Goal: Task Accomplishment & Management: Use online tool/utility

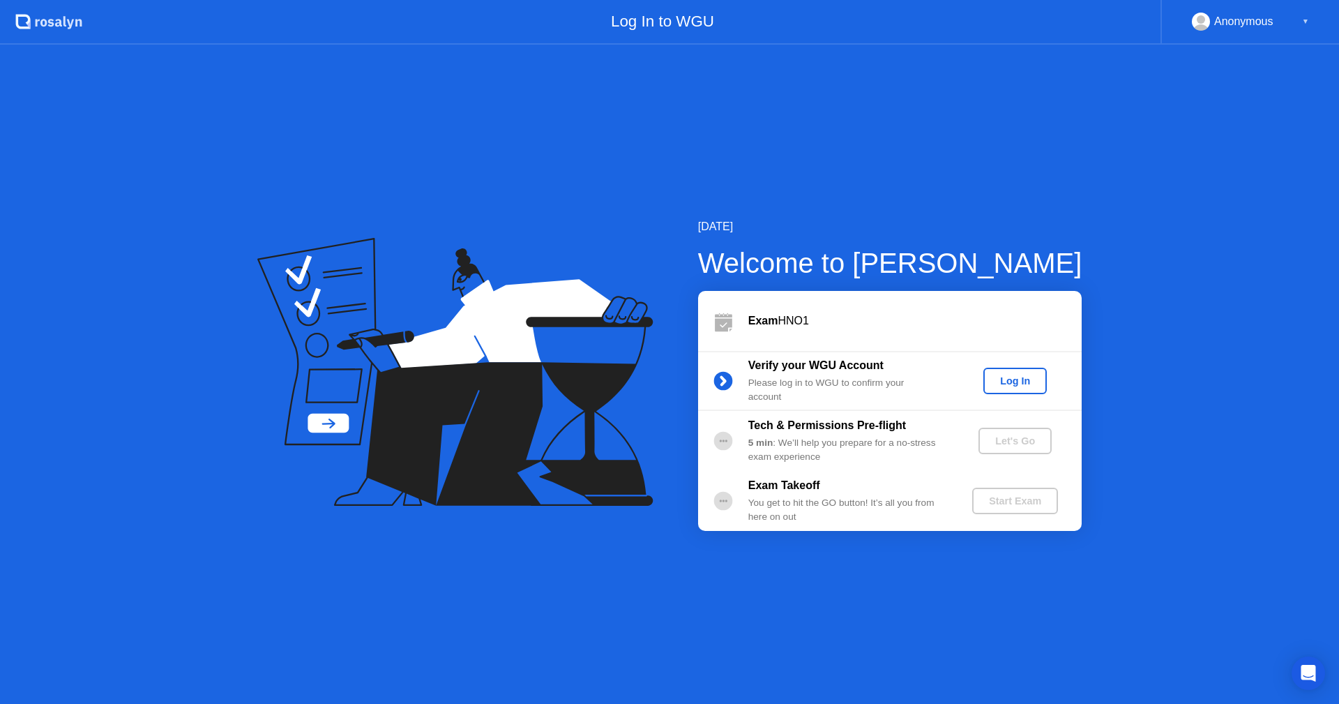
click at [1014, 378] on div "Log In" at bounding box center [1015, 380] width 52 height 11
click at [1018, 435] on div "Let's Go" at bounding box center [1015, 440] width 62 height 11
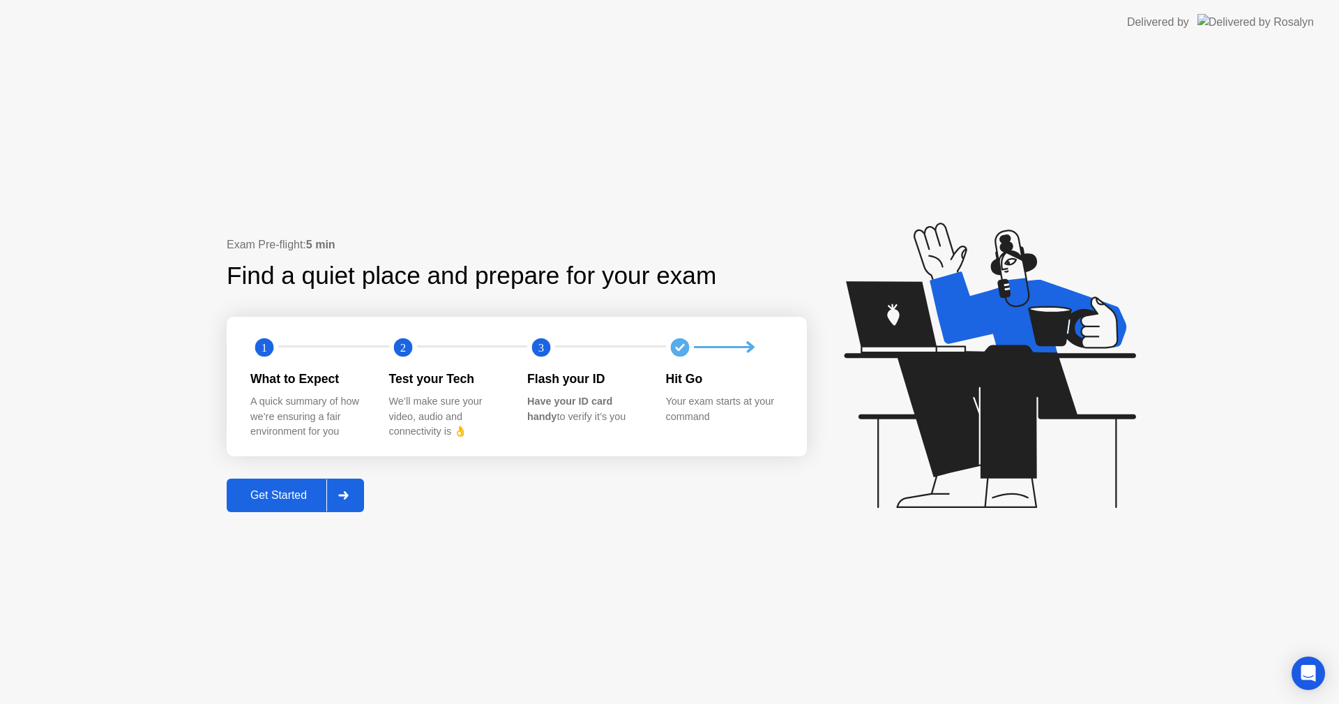
click at [284, 499] on div "Get Started" at bounding box center [279, 495] width 96 height 13
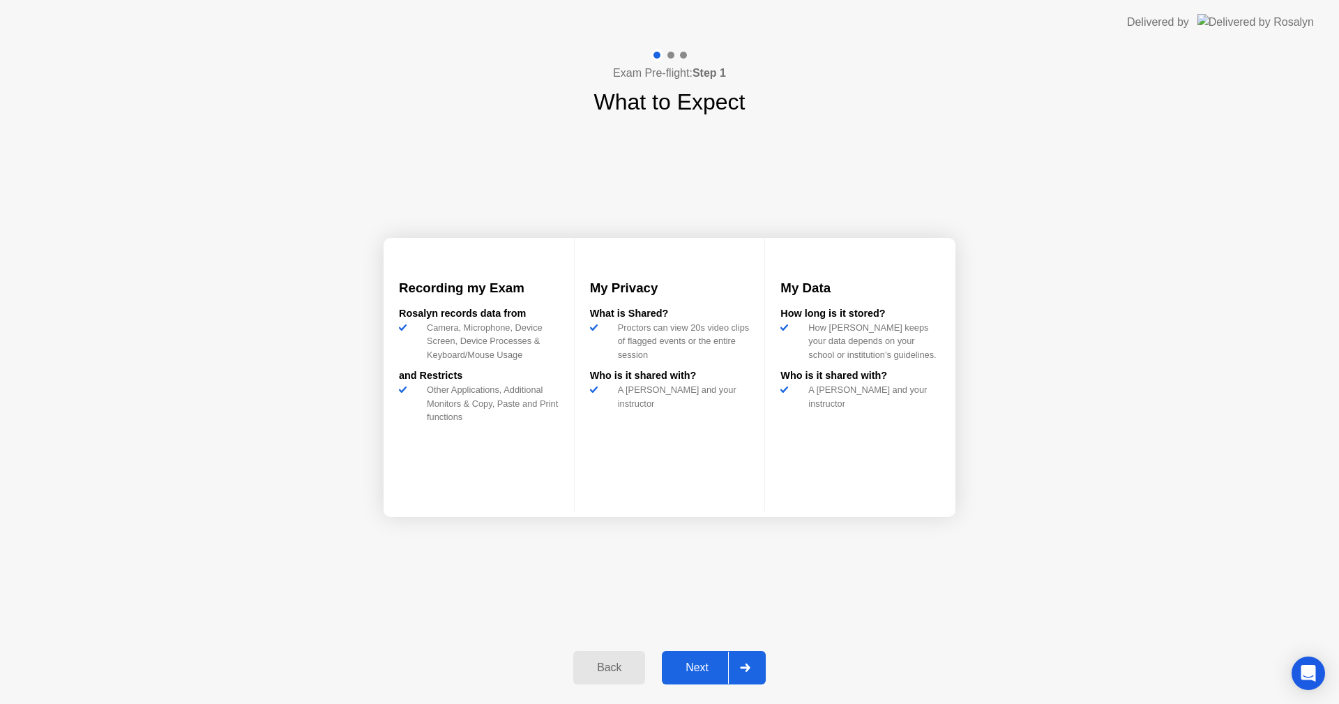
click at [695, 668] on div "Next" at bounding box center [697, 667] width 62 height 13
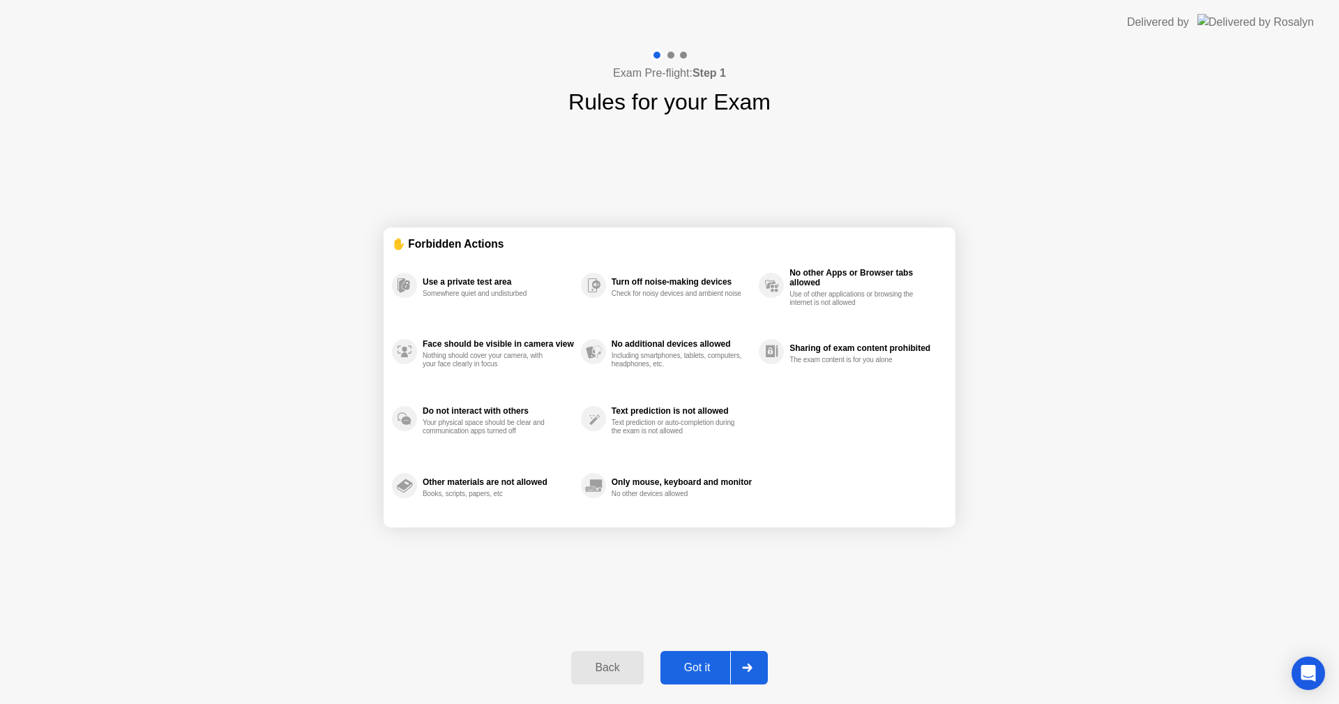
click at [701, 673] on div "Got it" at bounding box center [698, 667] width 66 height 13
select select "**********"
select select "*******"
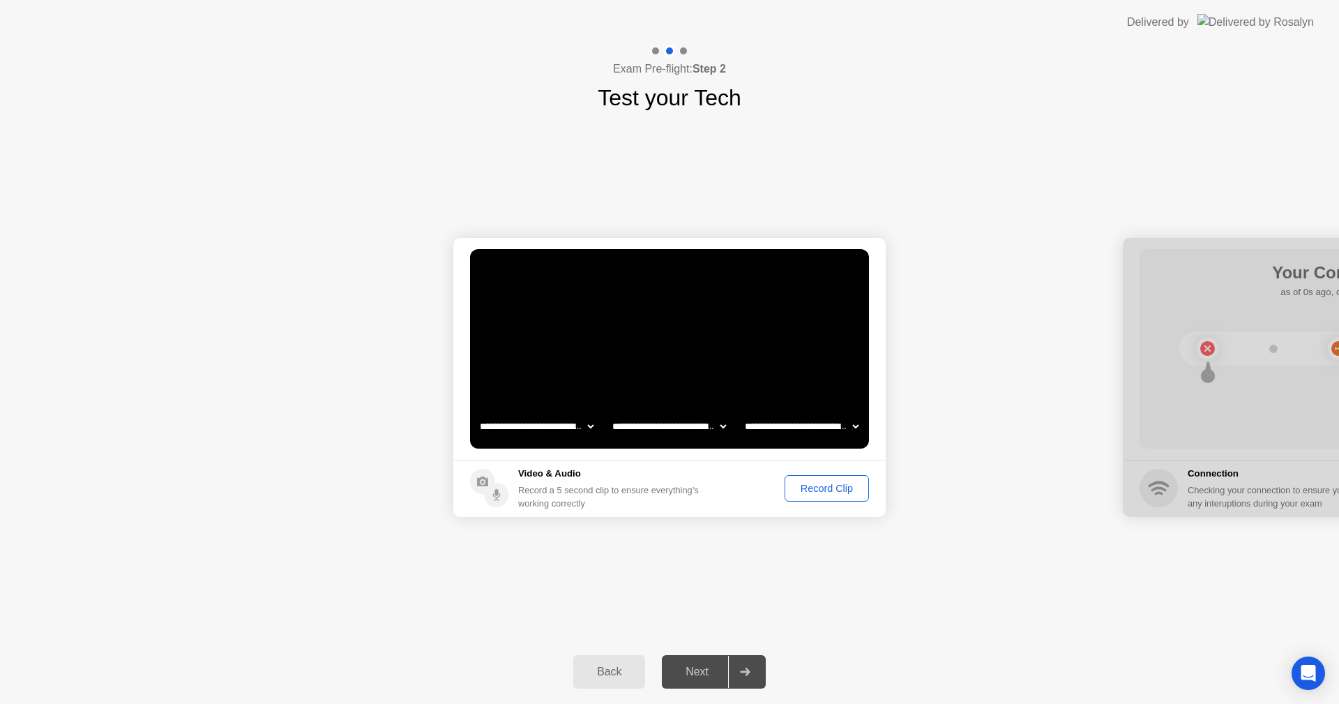
click at [827, 492] on div "Record Clip" at bounding box center [827, 488] width 75 height 11
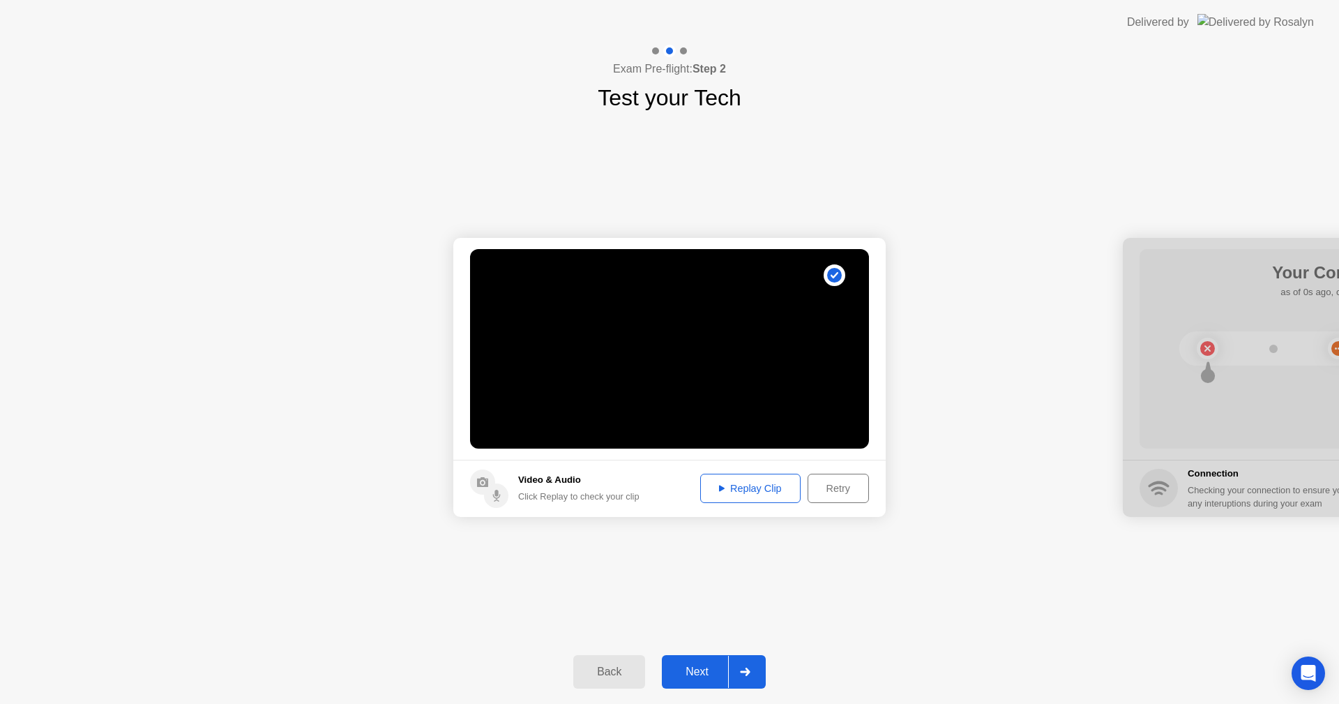
click at [742, 490] on div "Replay Clip" at bounding box center [750, 488] width 91 height 11
click at [749, 672] on icon at bounding box center [745, 672] width 10 height 8
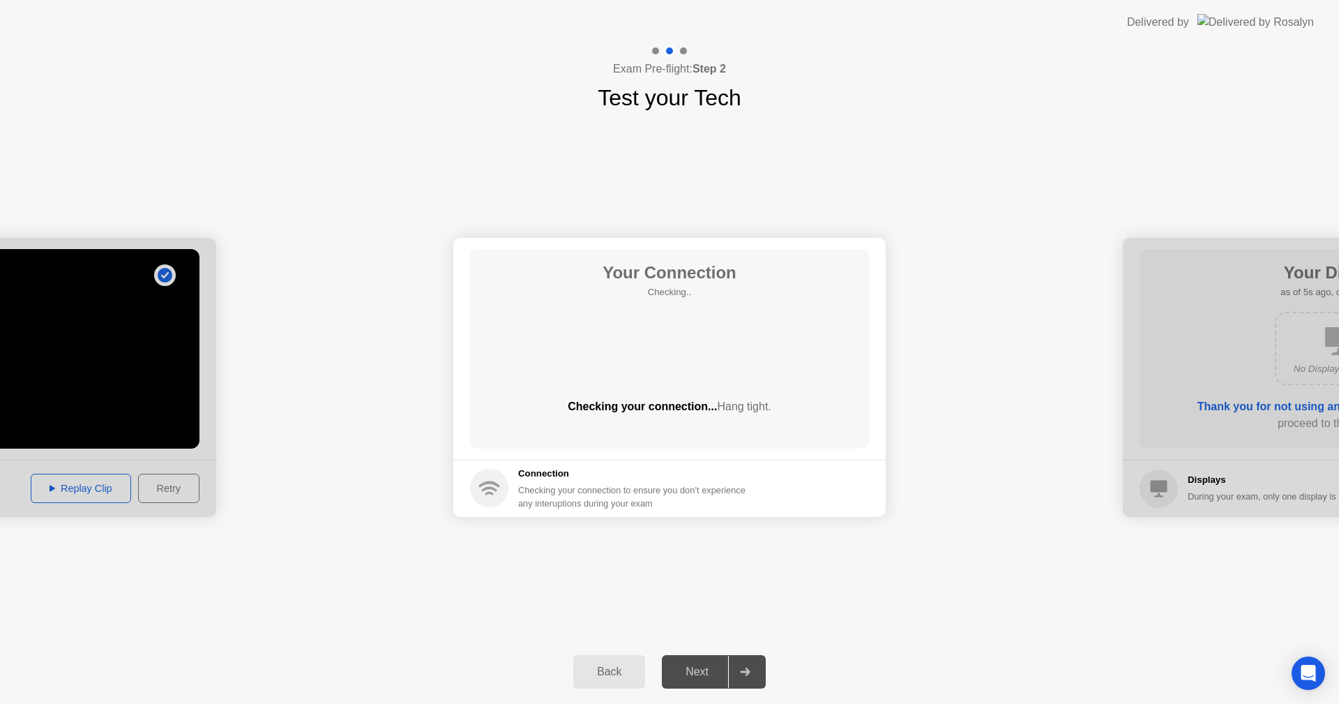
drag, startPoint x: 1081, startPoint y: 90, endPoint x: 1127, endPoint y: 124, distance: 57.3
click at [1127, 124] on div "**********" at bounding box center [669, 376] width 1339 height 525
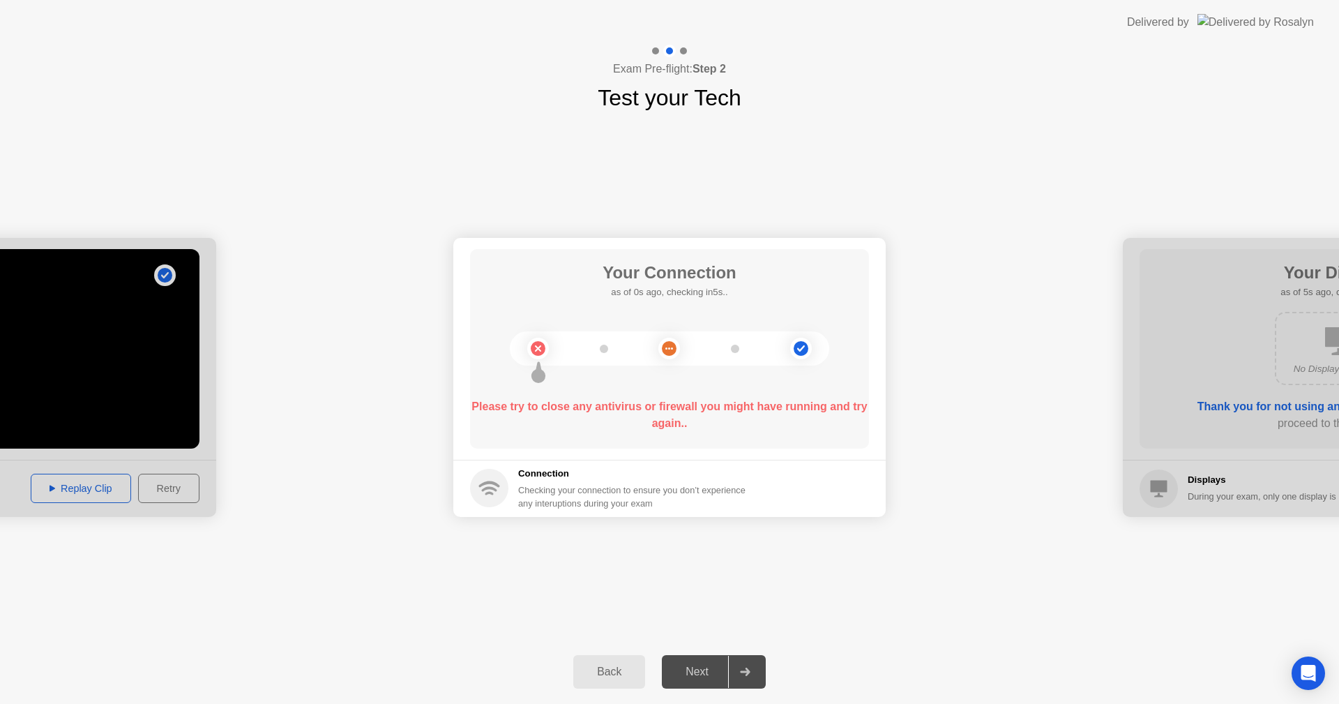
click at [614, 667] on div "Back" at bounding box center [609, 671] width 63 height 13
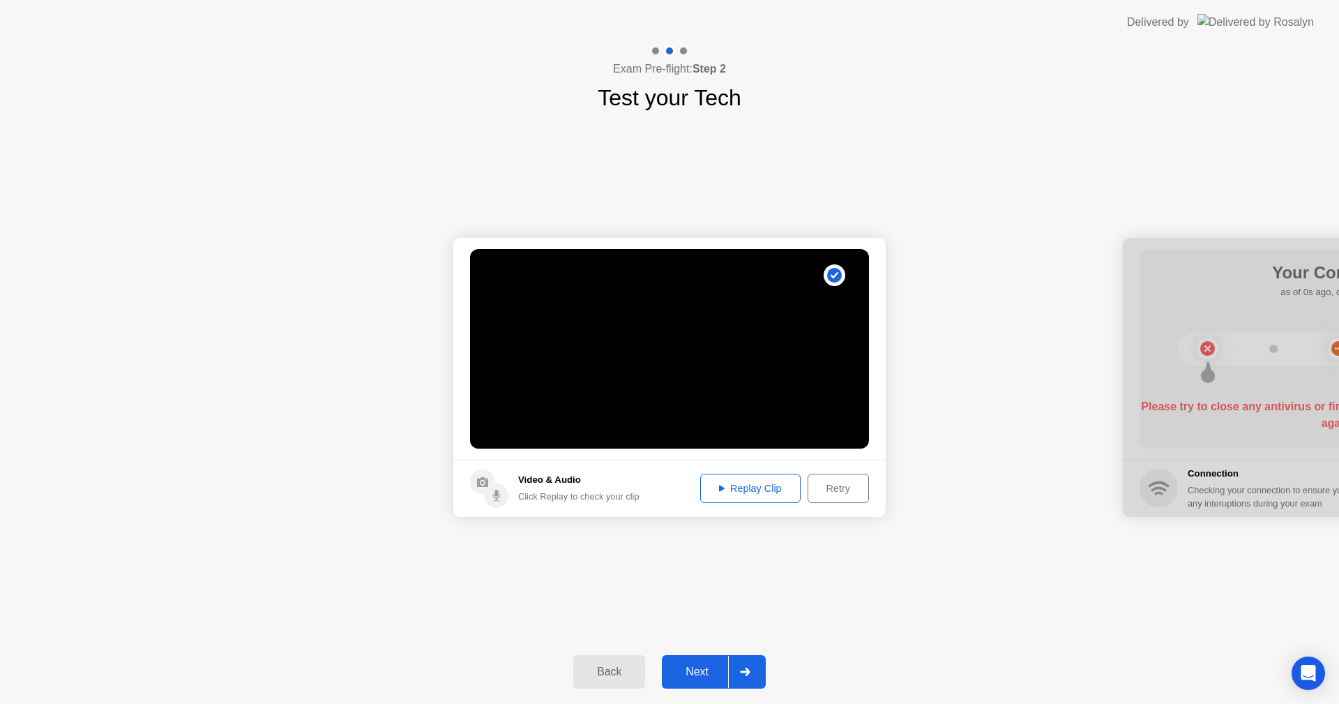
click at [746, 669] on icon at bounding box center [745, 672] width 10 height 8
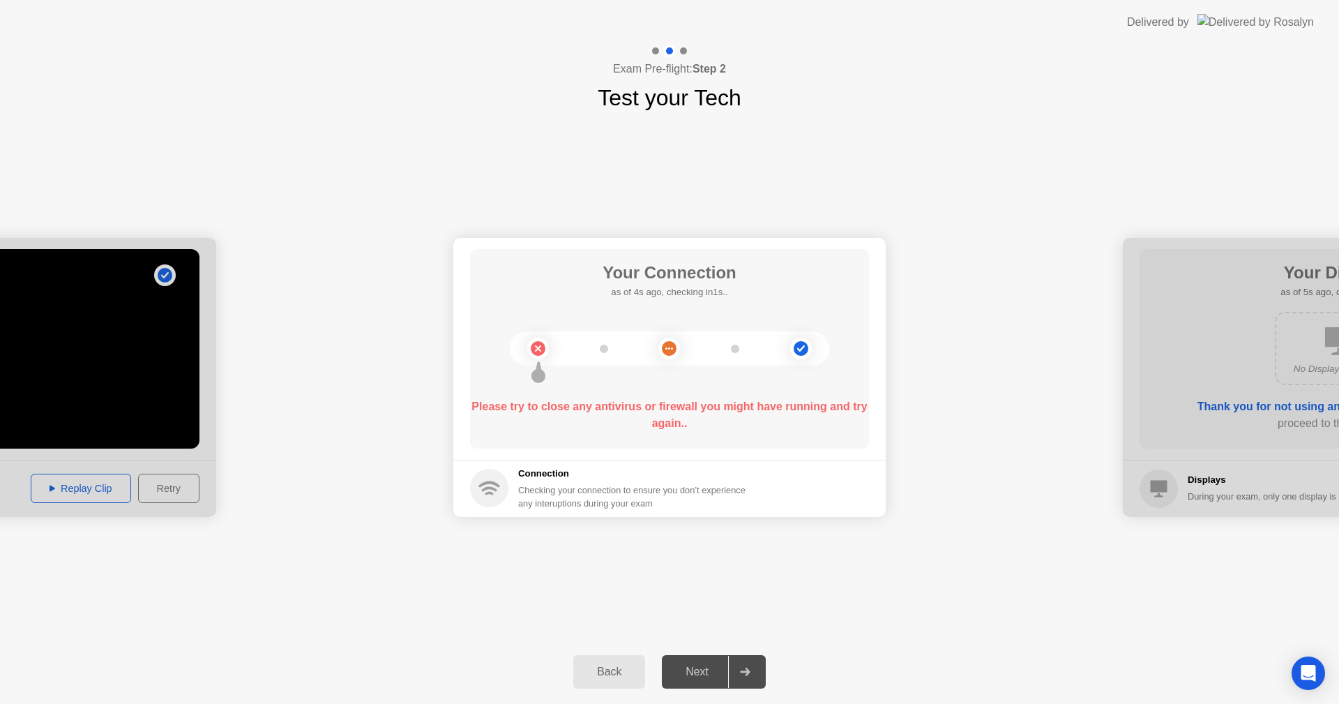
click at [1026, 113] on div "Exam Pre-flight: Step 2 Test your Tech" at bounding box center [669, 80] width 1339 height 70
click at [608, 668] on div "Back" at bounding box center [609, 671] width 63 height 13
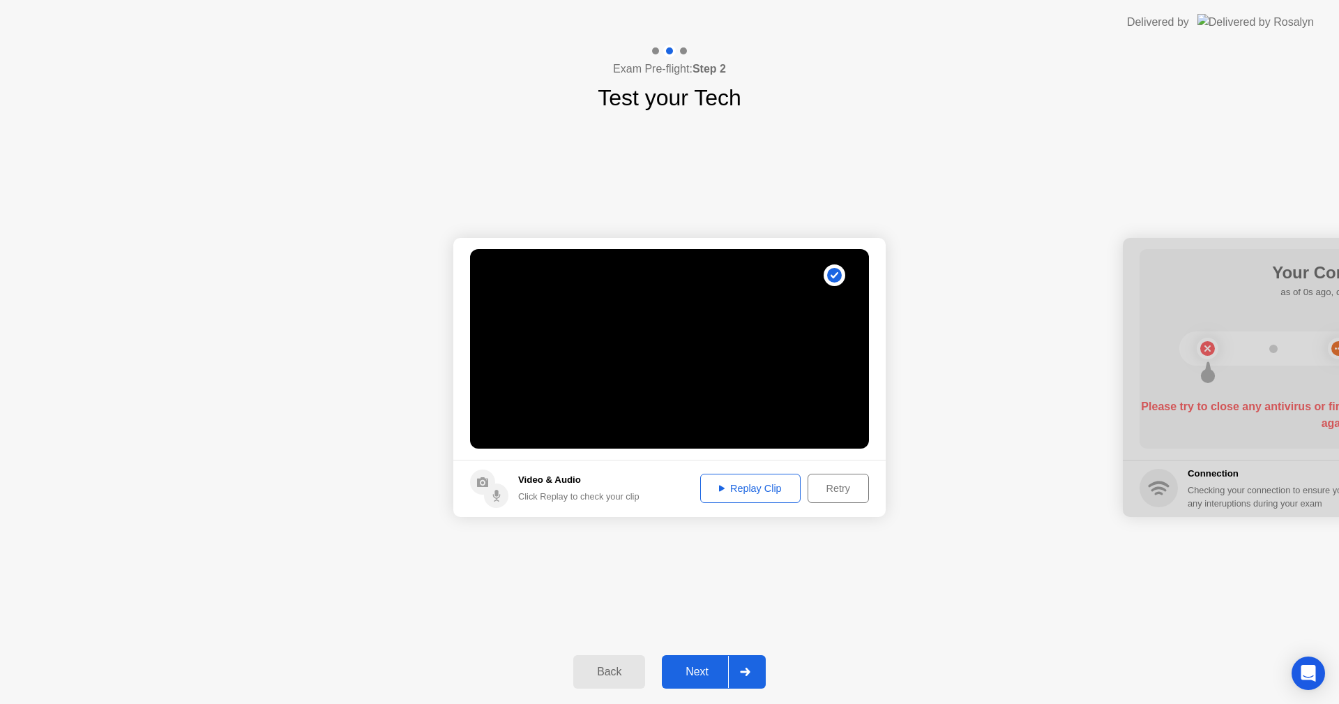
click at [750, 670] on icon at bounding box center [745, 672] width 10 height 8
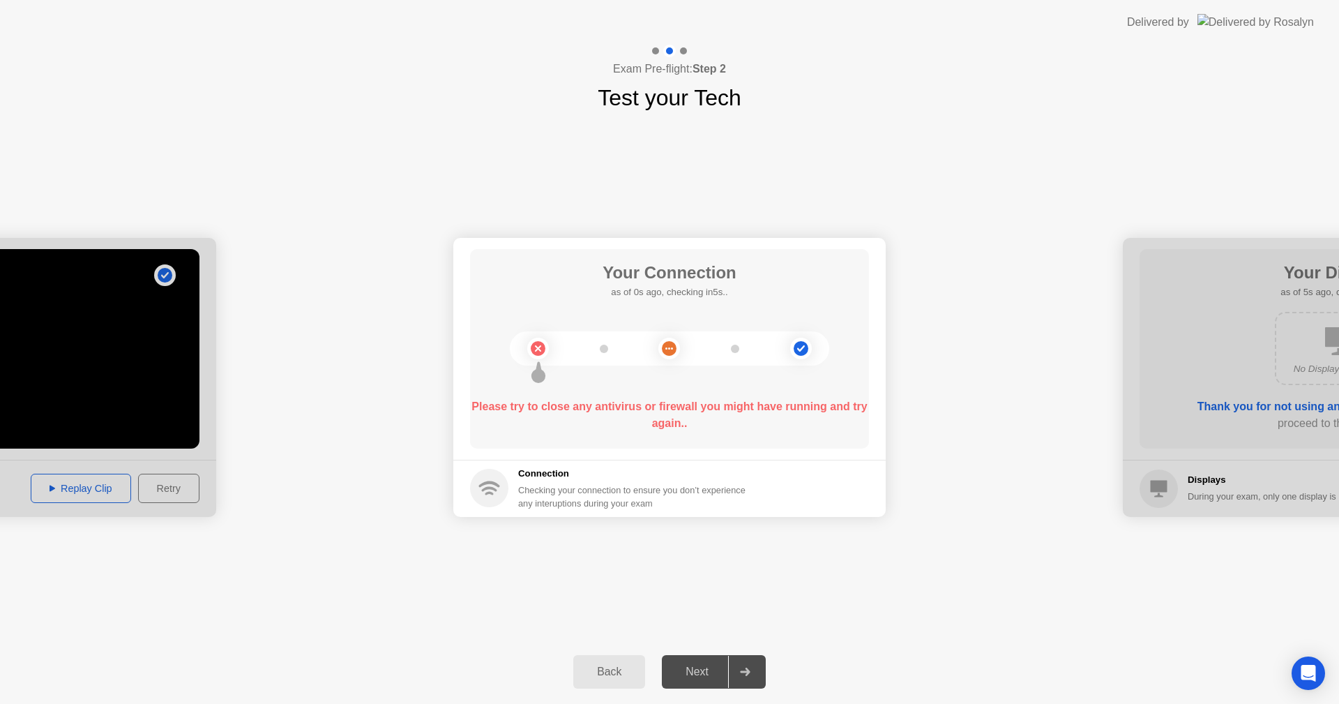
click at [609, 672] on div "Back" at bounding box center [609, 671] width 63 height 13
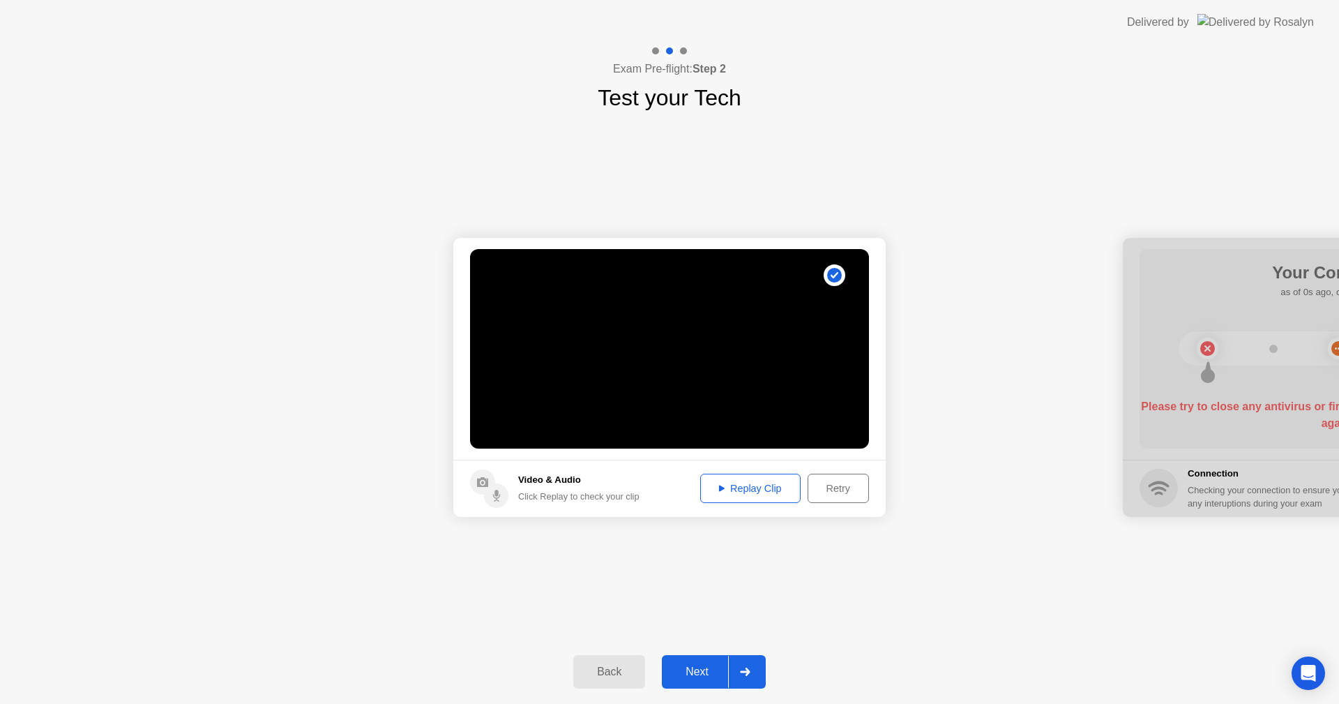
click at [609, 672] on div "Back" at bounding box center [609, 671] width 63 height 13
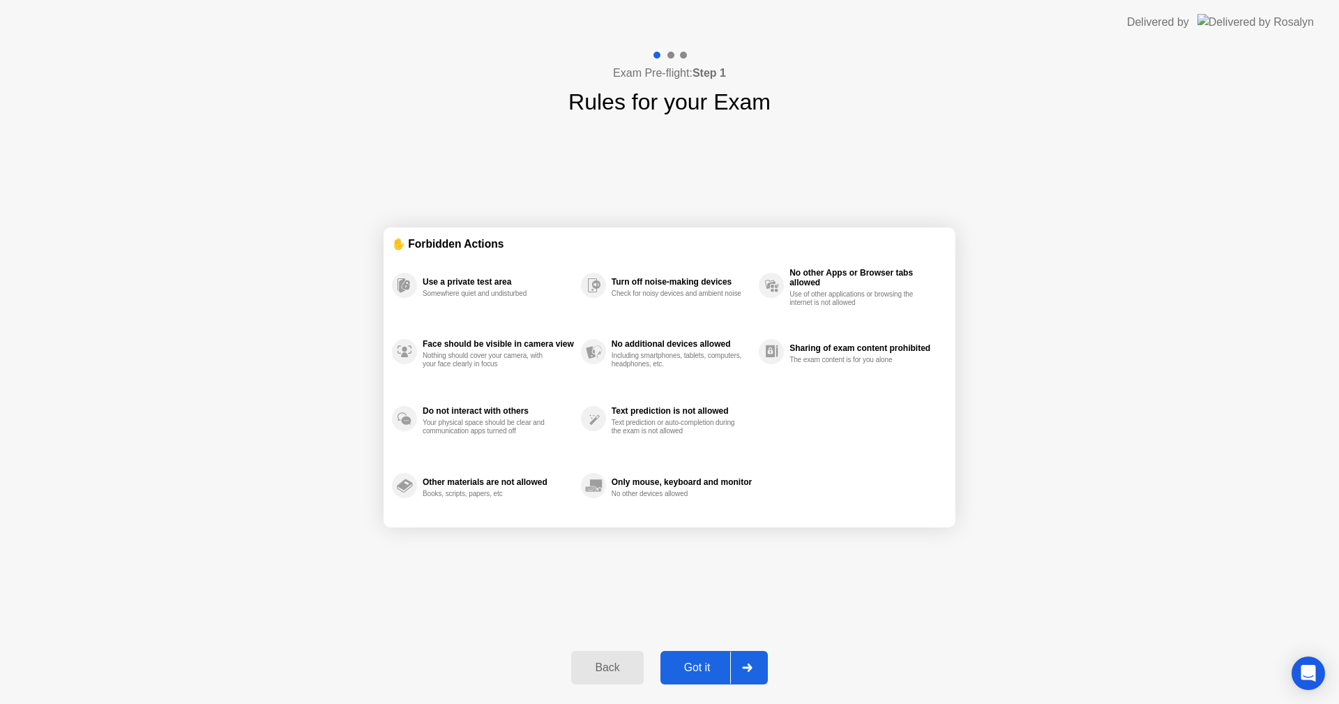
click at [751, 670] on icon at bounding box center [747, 667] width 10 height 8
select select "**********"
select select "*******"
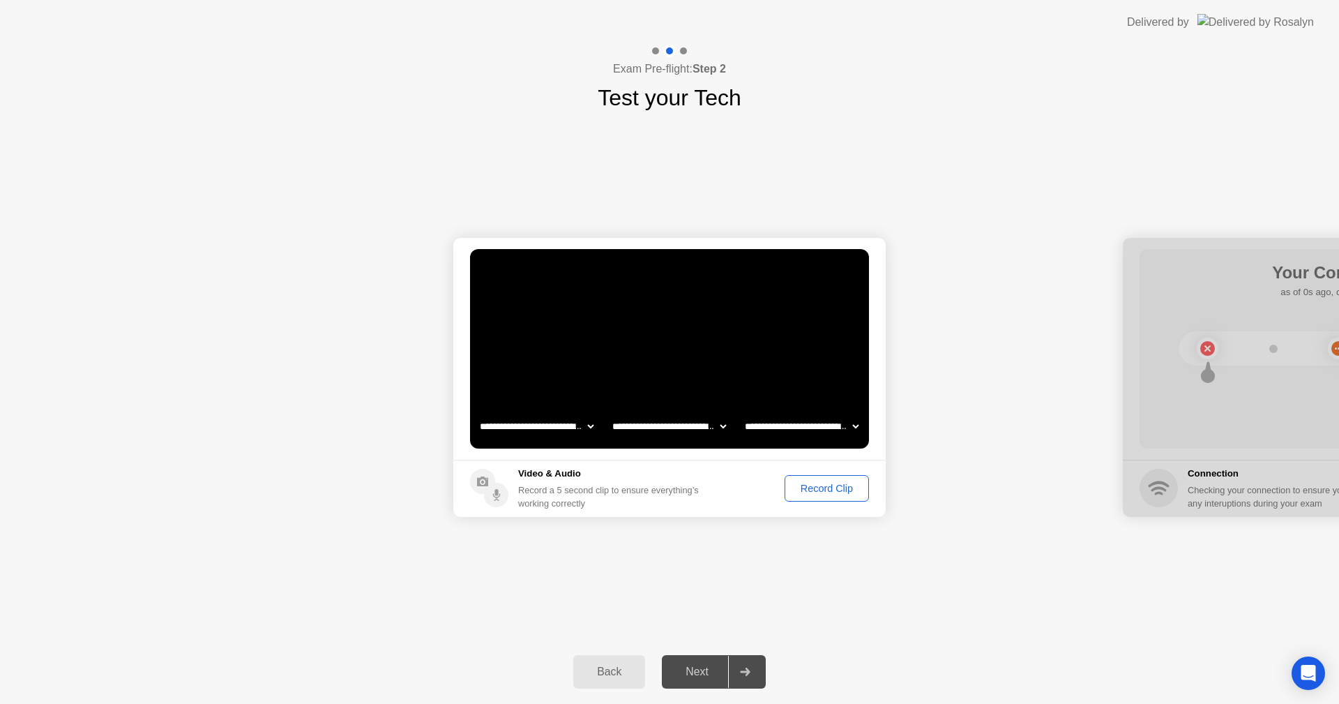
click at [834, 492] on div "Record Clip" at bounding box center [827, 488] width 75 height 11
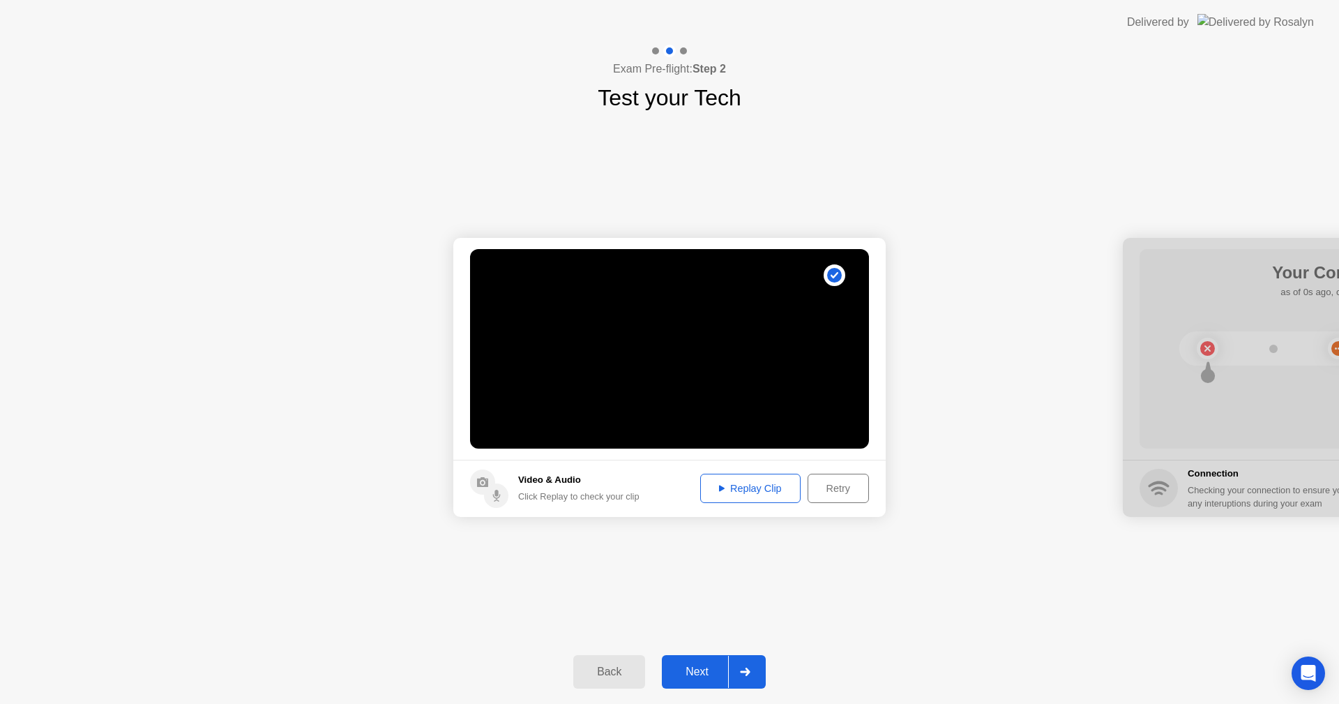
click at [755, 489] on div "Replay Clip" at bounding box center [750, 488] width 91 height 11
click at [744, 668] on icon at bounding box center [745, 672] width 10 height 8
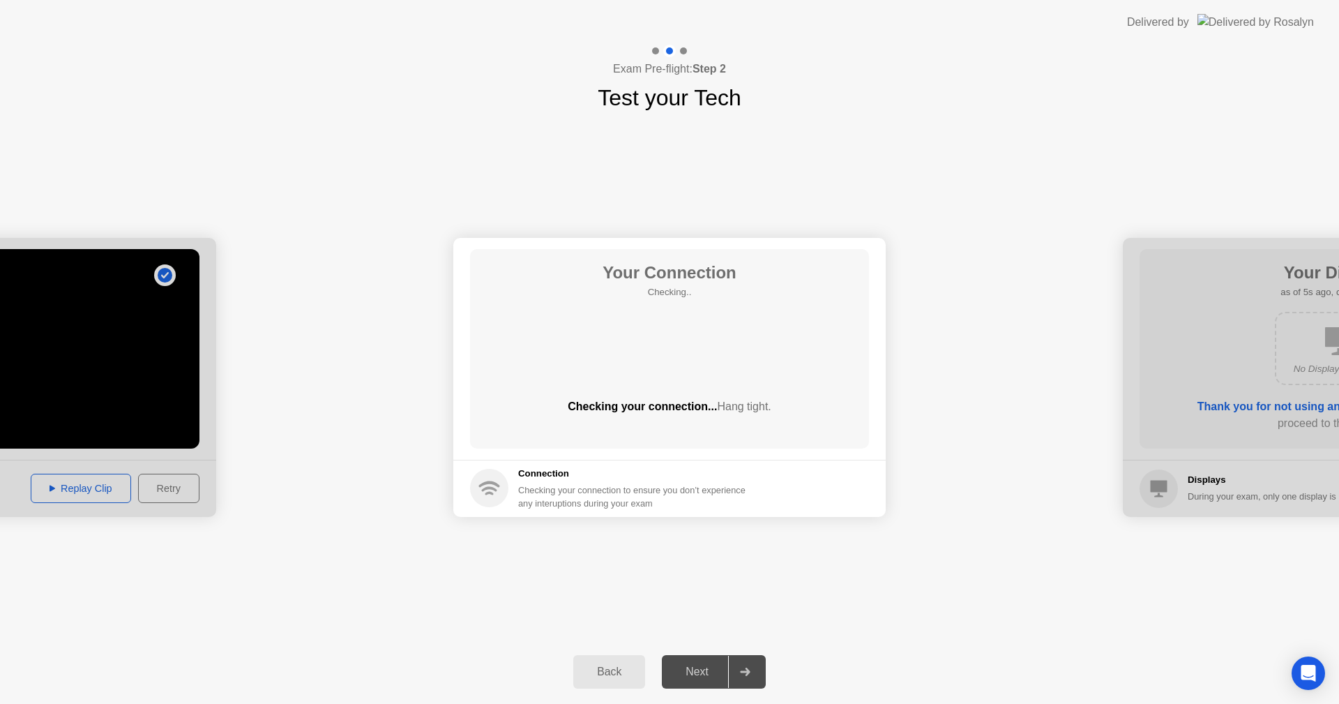
click at [606, 667] on div "Back" at bounding box center [609, 671] width 63 height 13
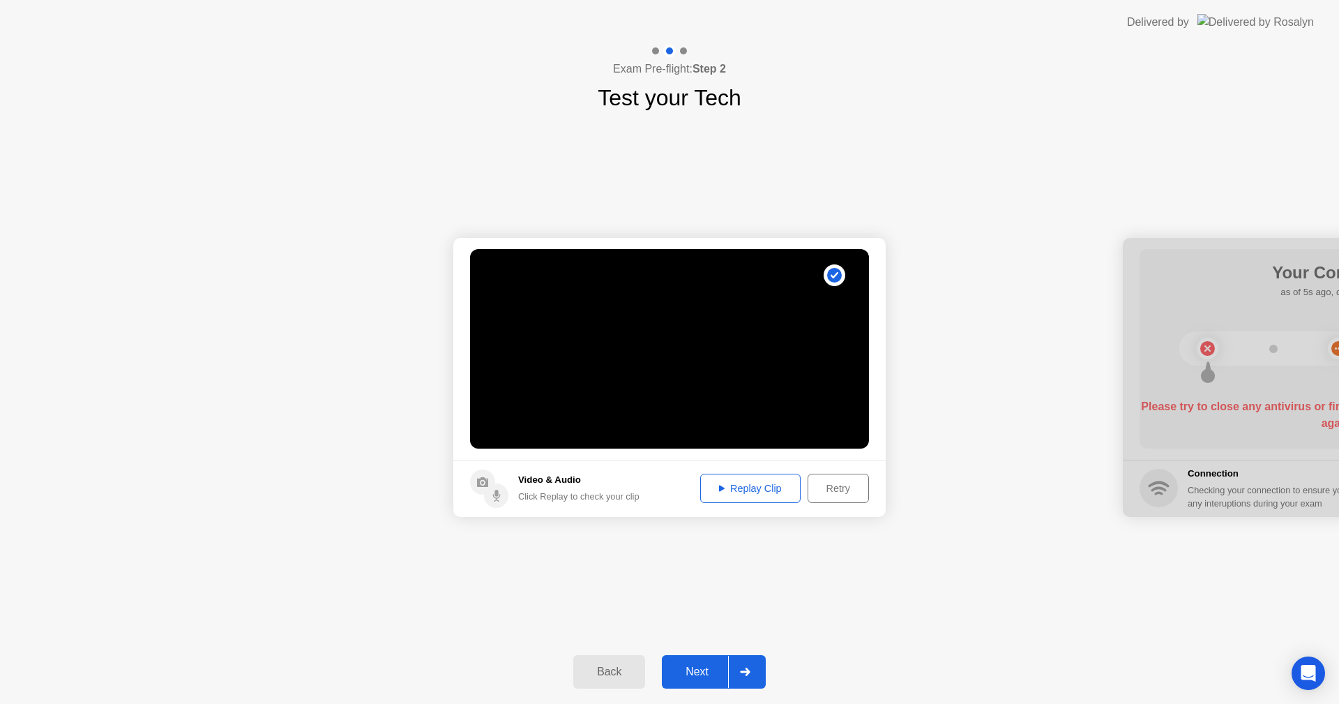
click at [752, 665] on div at bounding box center [744, 672] width 33 height 32
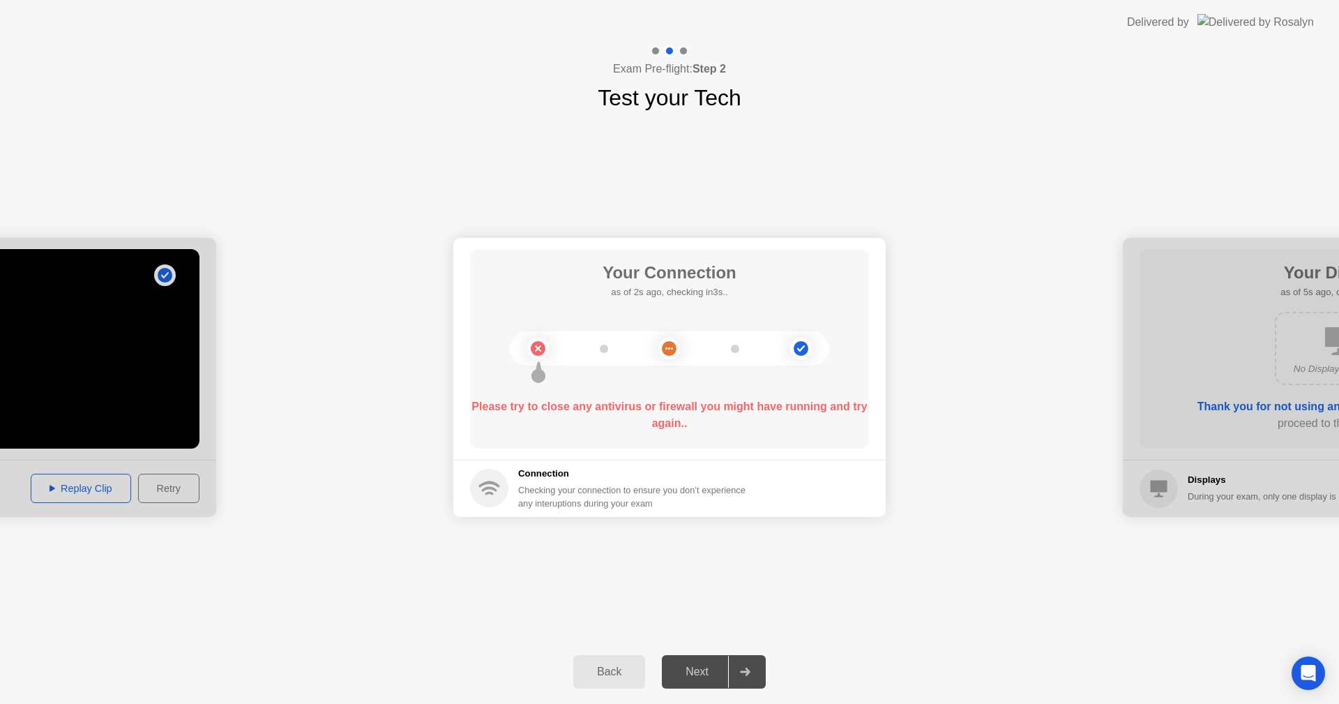
click at [752, 665] on div at bounding box center [744, 672] width 33 height 32
click at [701, 667] on div "Next" at bounding box center [697, 671] width 62 height 13
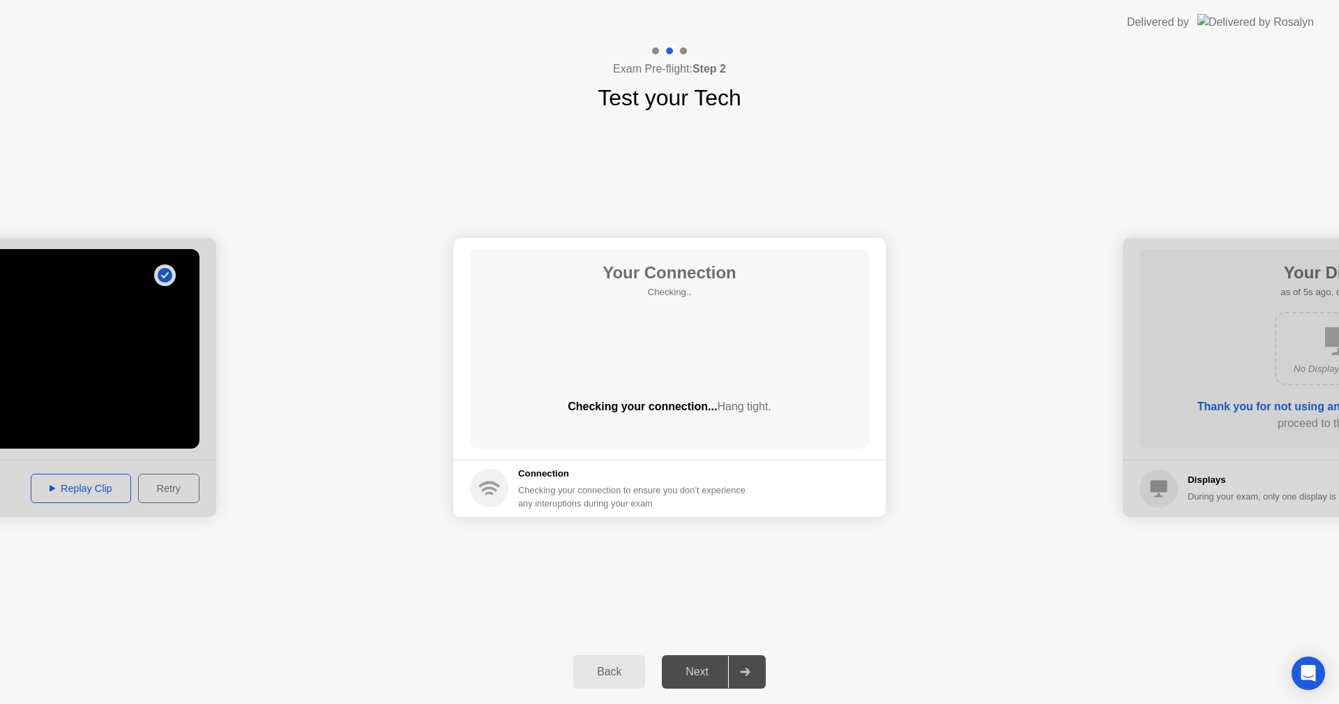
click at [957, 631] on div "**********" at bounding box center [669, 376] width 1339 height 525
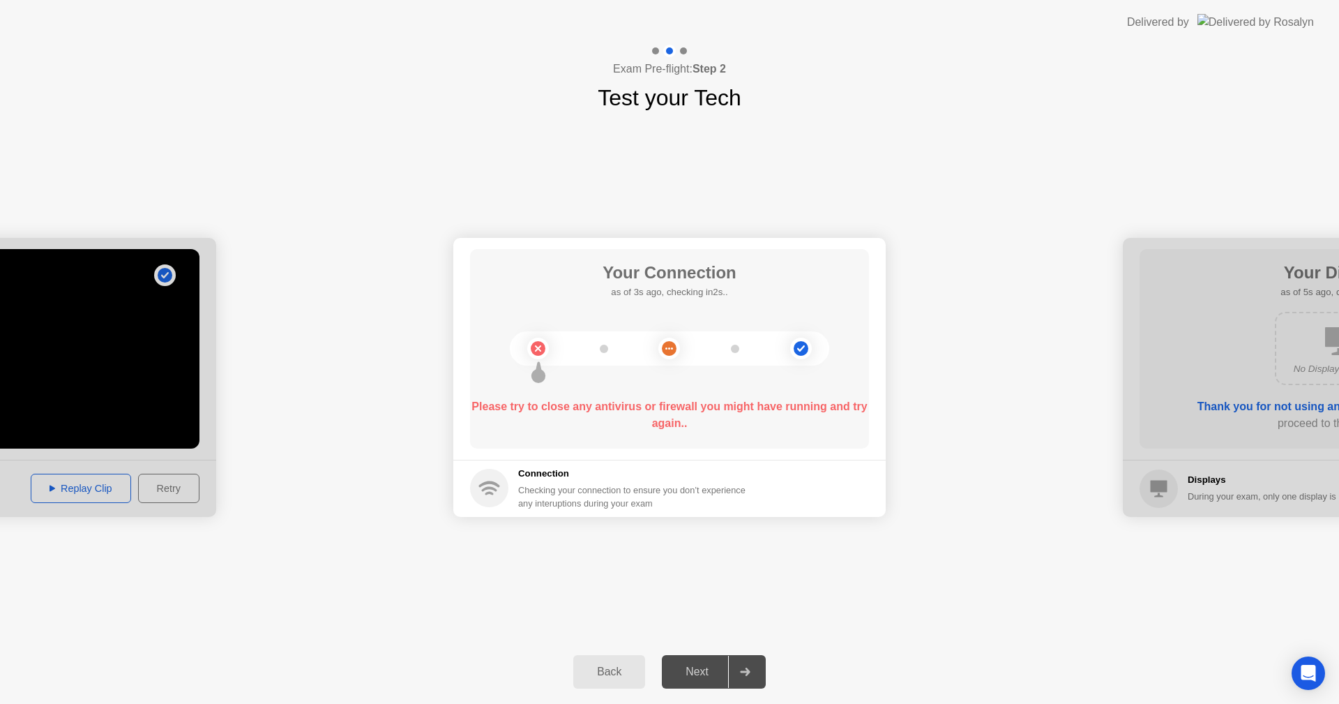
click at [609, 663] on button "Back" at bounding box center [609, 671] width 72 height 33
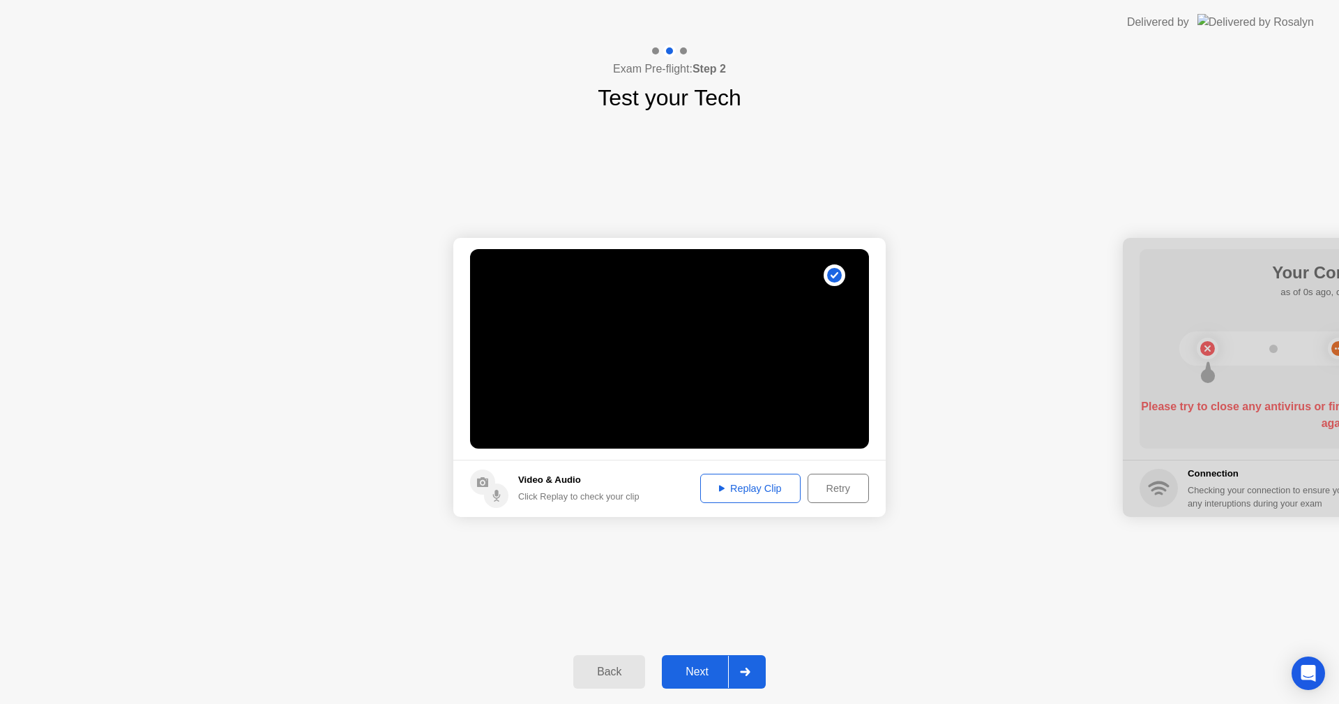
click at [760, 492] on div "Replay Clip" at bounding box center [750, 488] width 91 height 11
click at [742, 679] on div at bounding box center [744, 672] width 33 height 32
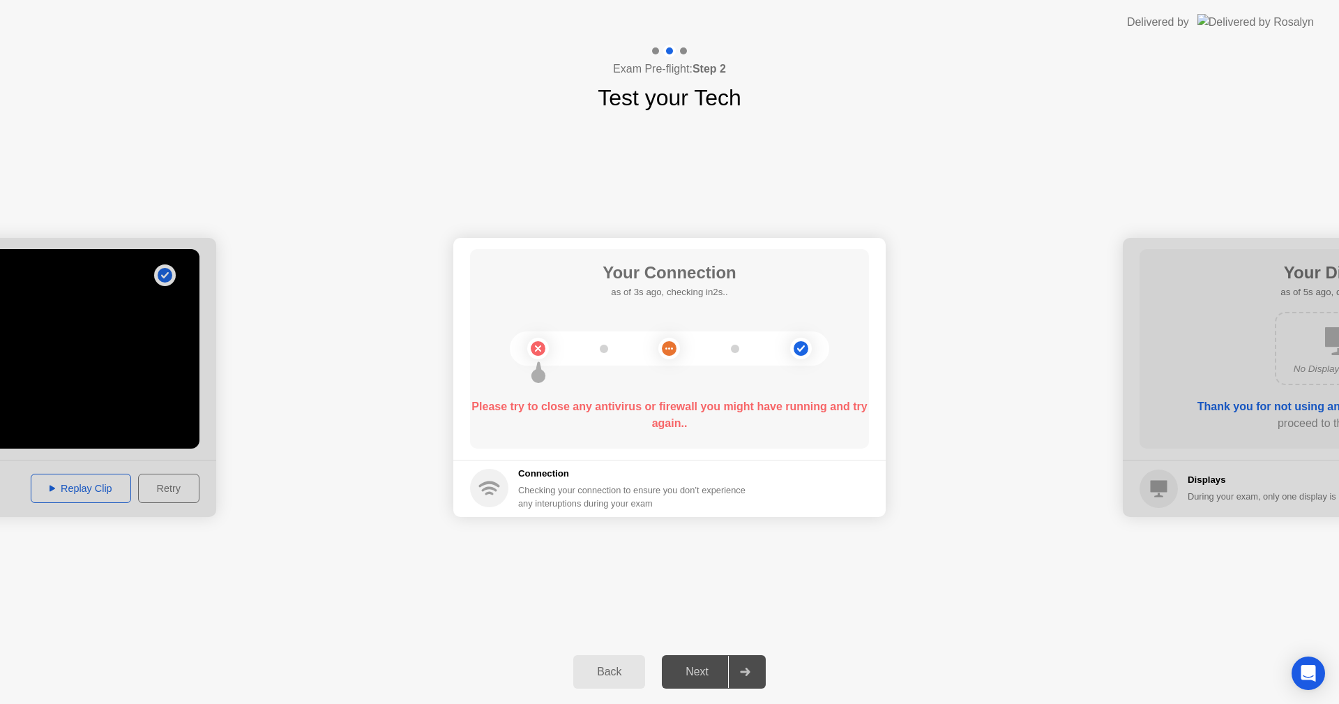
click at [606, 665] on div "Back" at bounding box center [609, 671] width 63 height 13
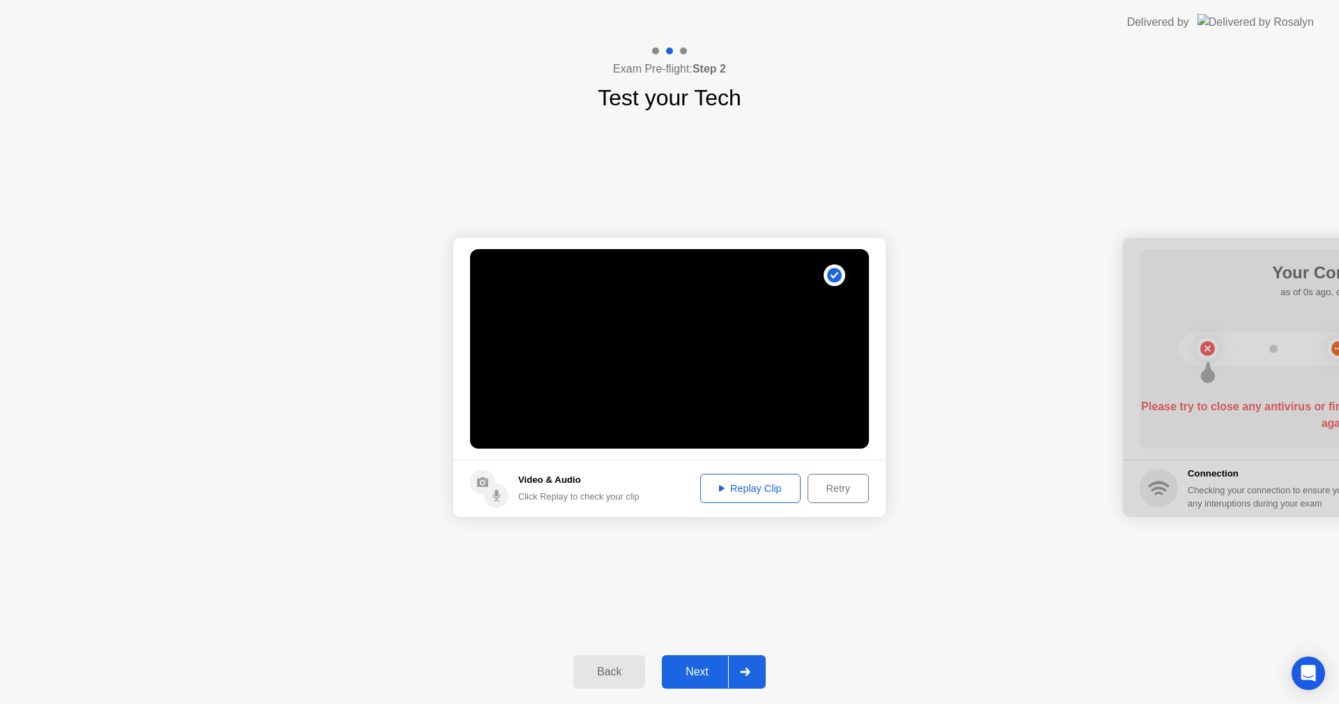
click at [606, 665] on div "Back" at bounding box center [609, 671] width 63 height 13
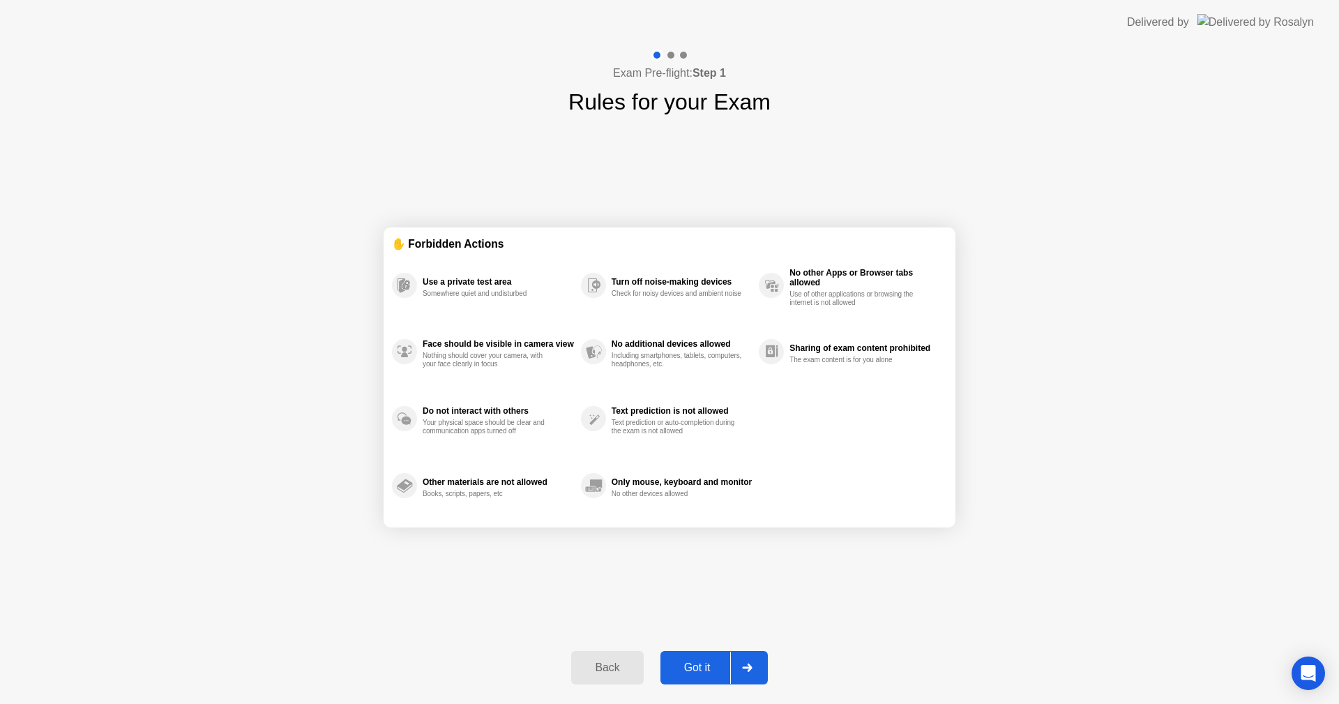
click at [606, 665] on div "Back" at bounding box center [606, 667] width 63 height 13
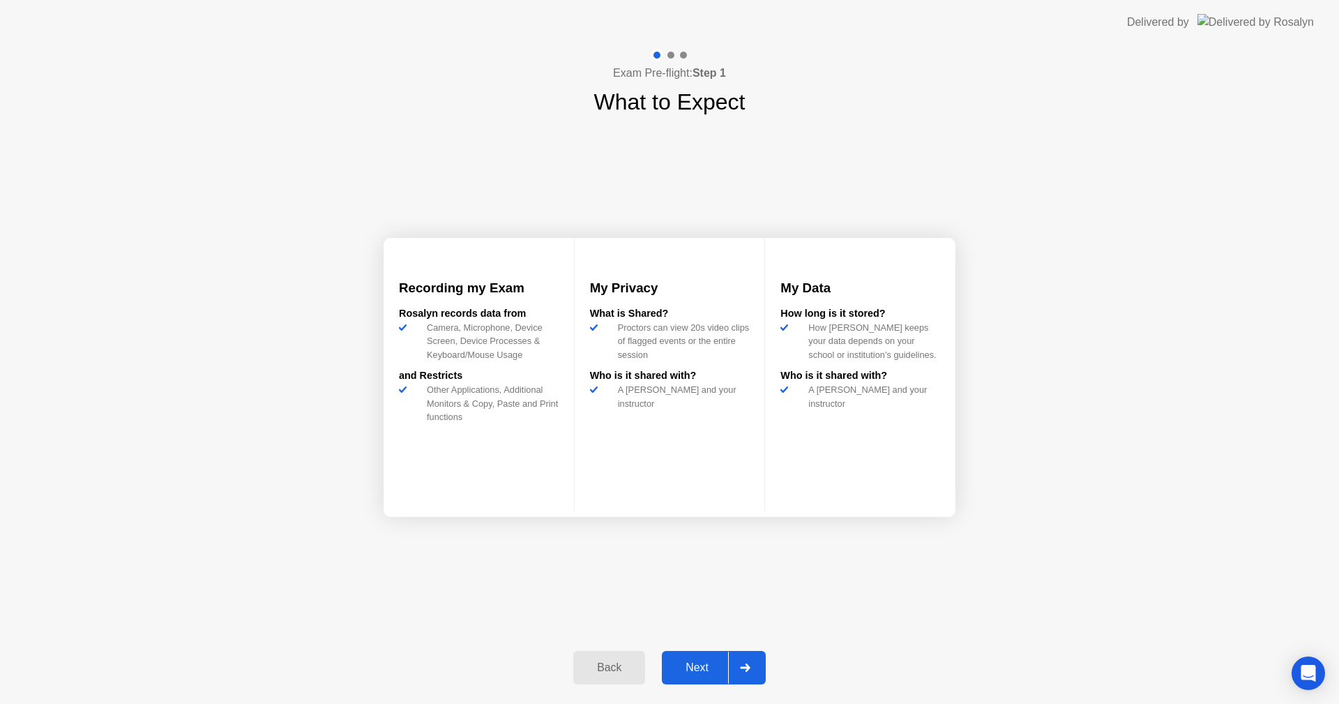
click at [606, 665] on div "Back" at bounding box center [609, 667] width 63 height 13
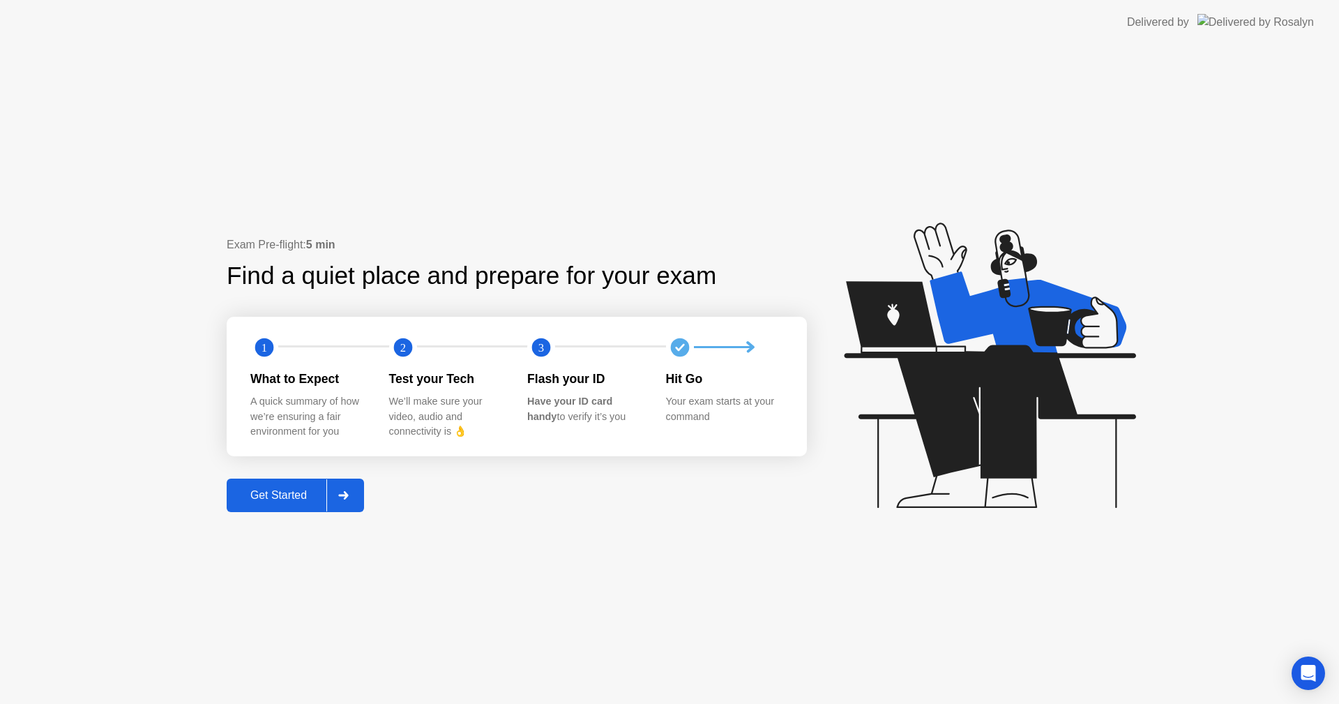
click at [268, 499] on div "Get Started" at bounding box center [279, 495] width 96 height 13
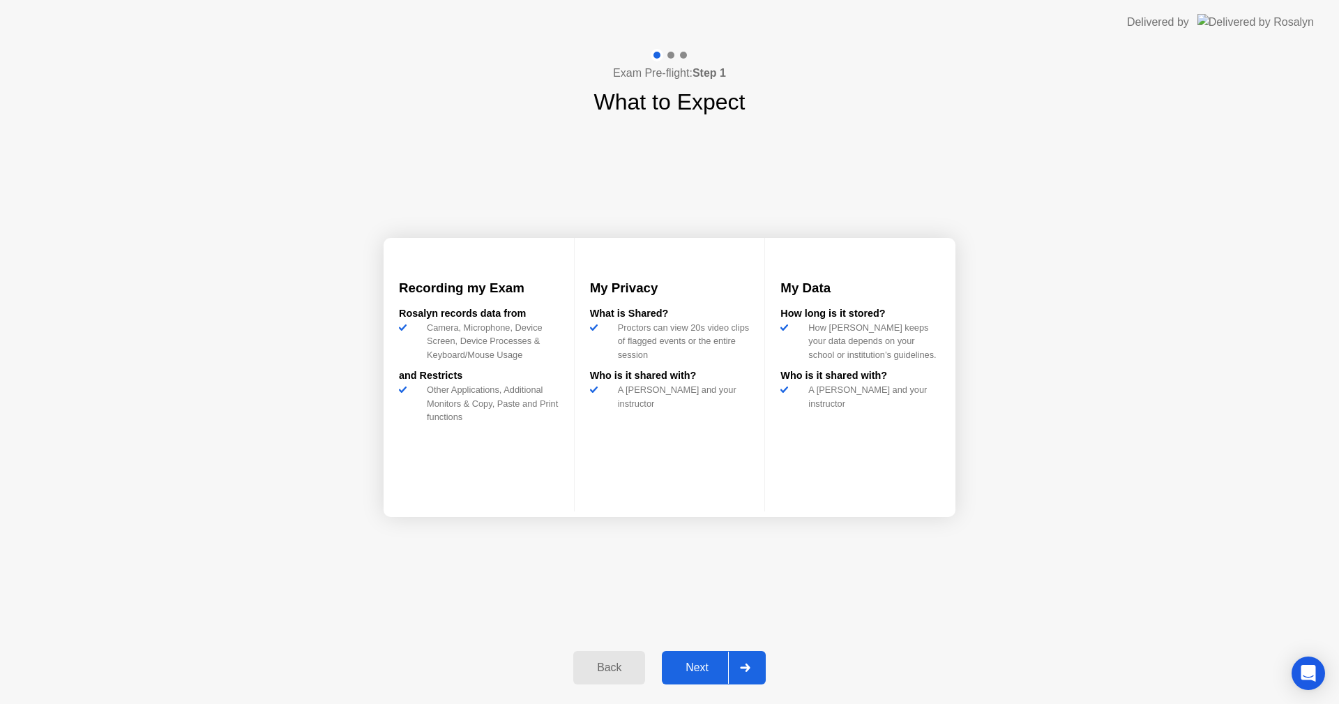
click at [690, 663] on div "Next" at bounding box center [697, 667] width 62 height 13
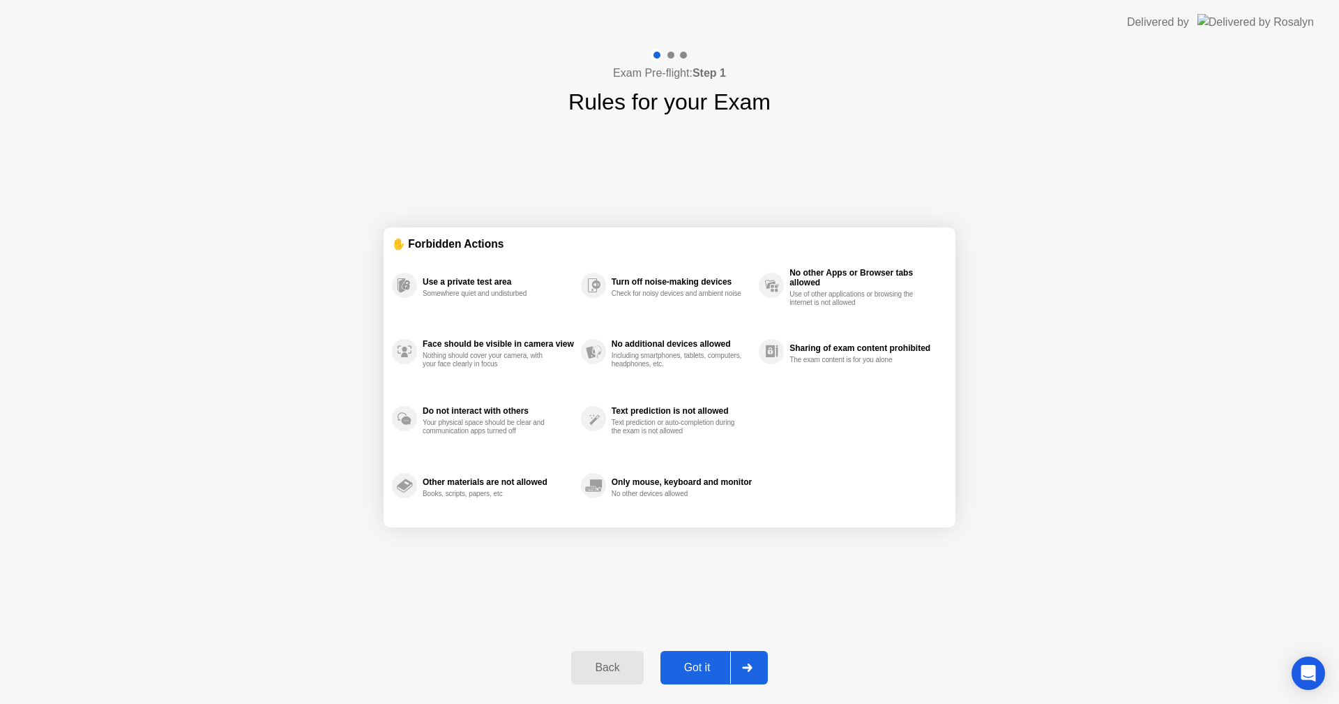
click at [690, 663] on div "Got it" at bounding box center [698, 667] width 66 height 13
select select "**********"
select select "*******"
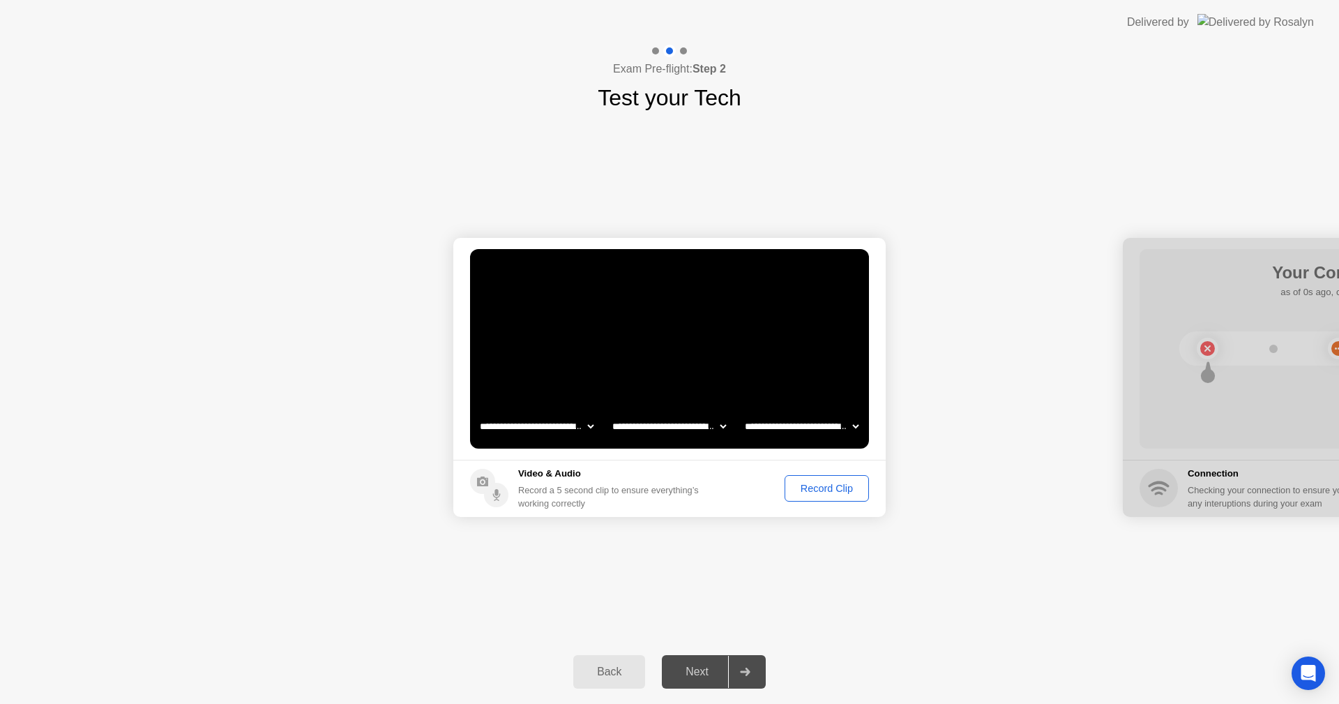
click at [836, 479] on button "Record Clip" at bounding box center [827, 488] width 84 height 27
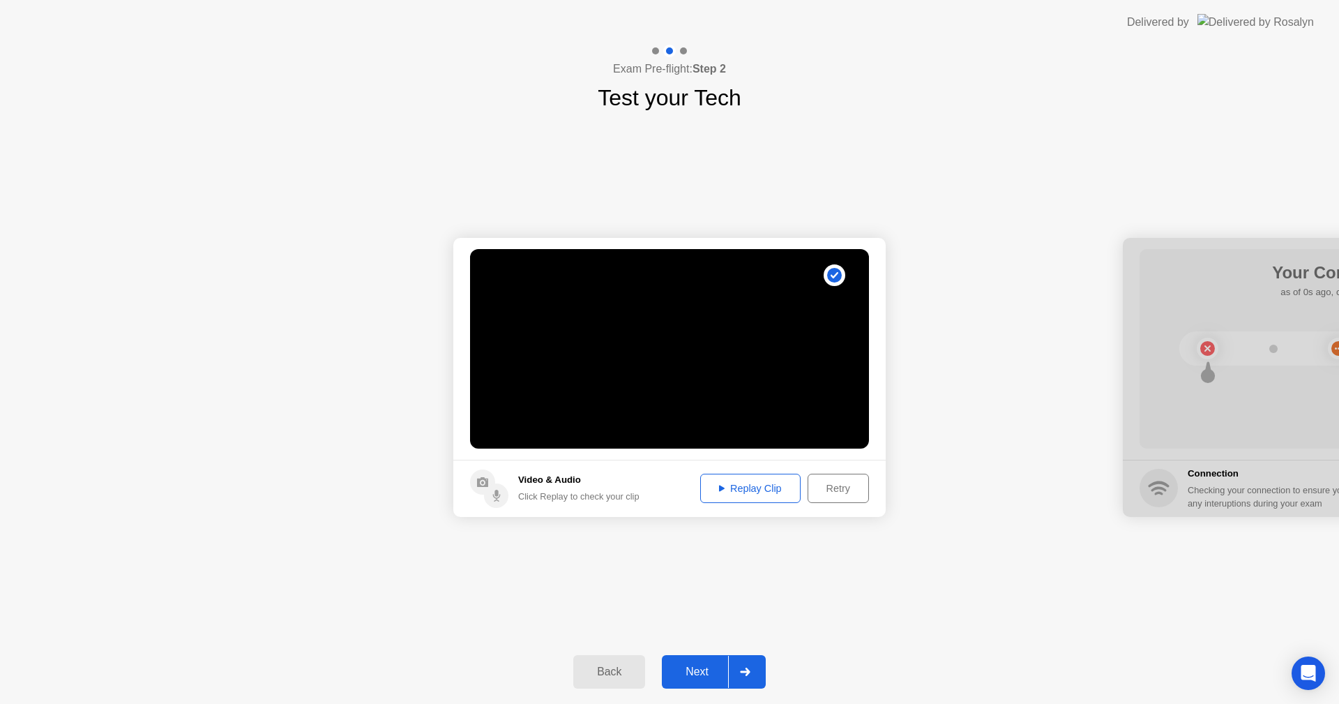
click at [746, 487] on div "Replay Clip" at bounding box center [750, 488] width 91 height 11
click at [740, 668] on div at bounding box center [744, 672] width 33 height 32
